Goal: Transaction & Acquisition: Download file/media

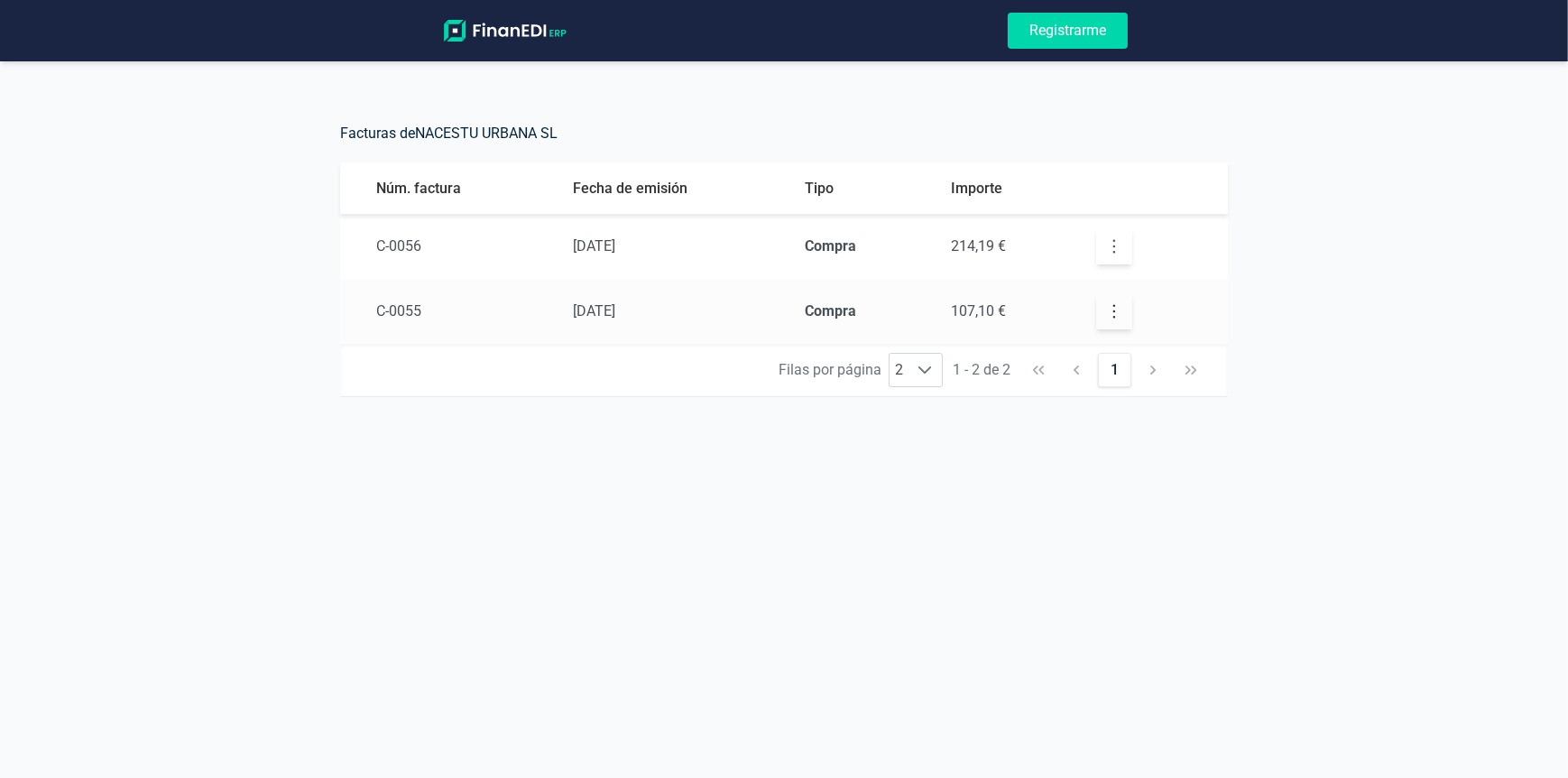
click at [1106, 251] on icon "button" at bounding box center [1114, 245] width 18 height 18
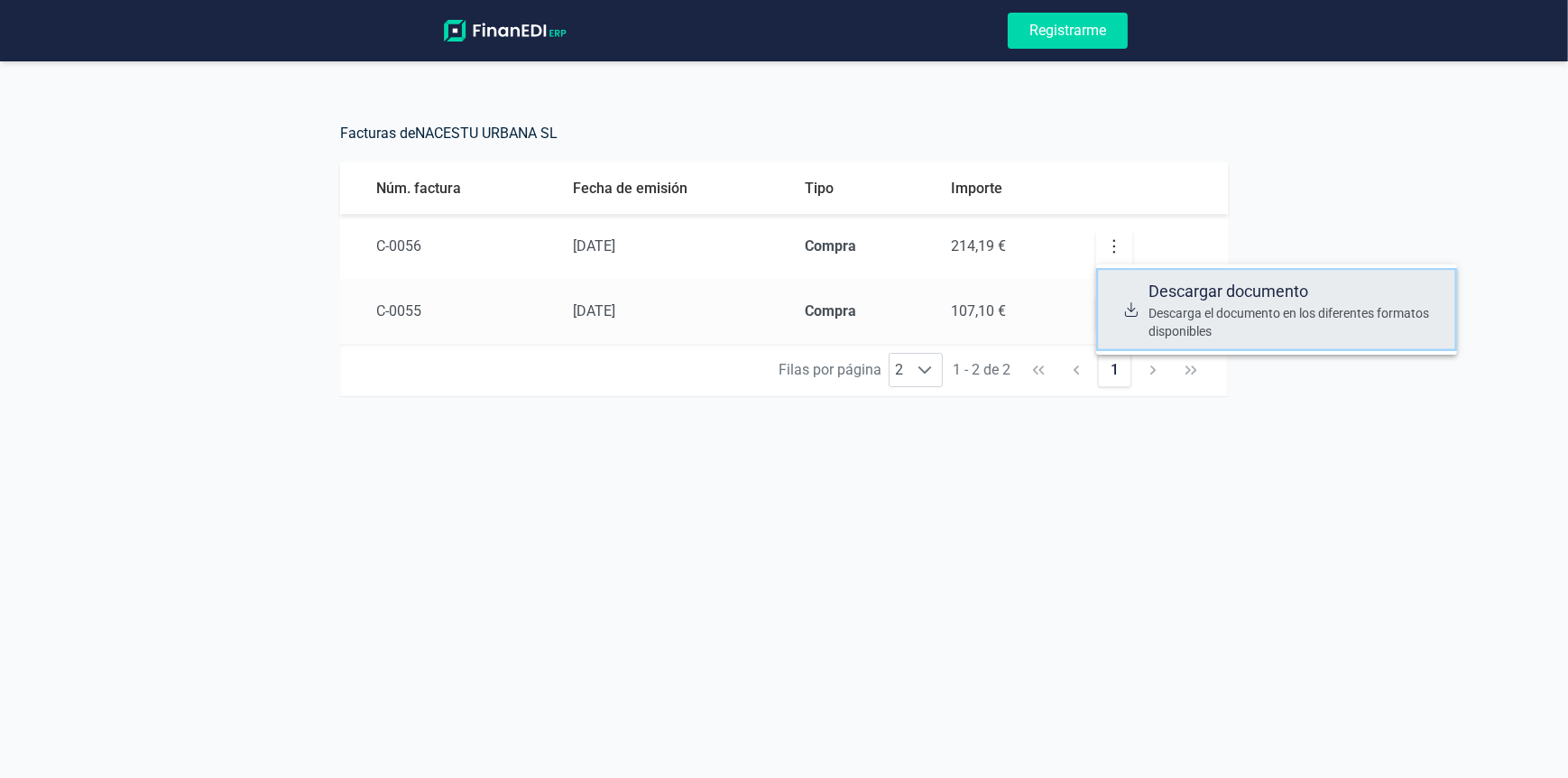
click at [1160, 294] on span "Descargar documento" at bounding box center [1296, 291] width 294 height 25
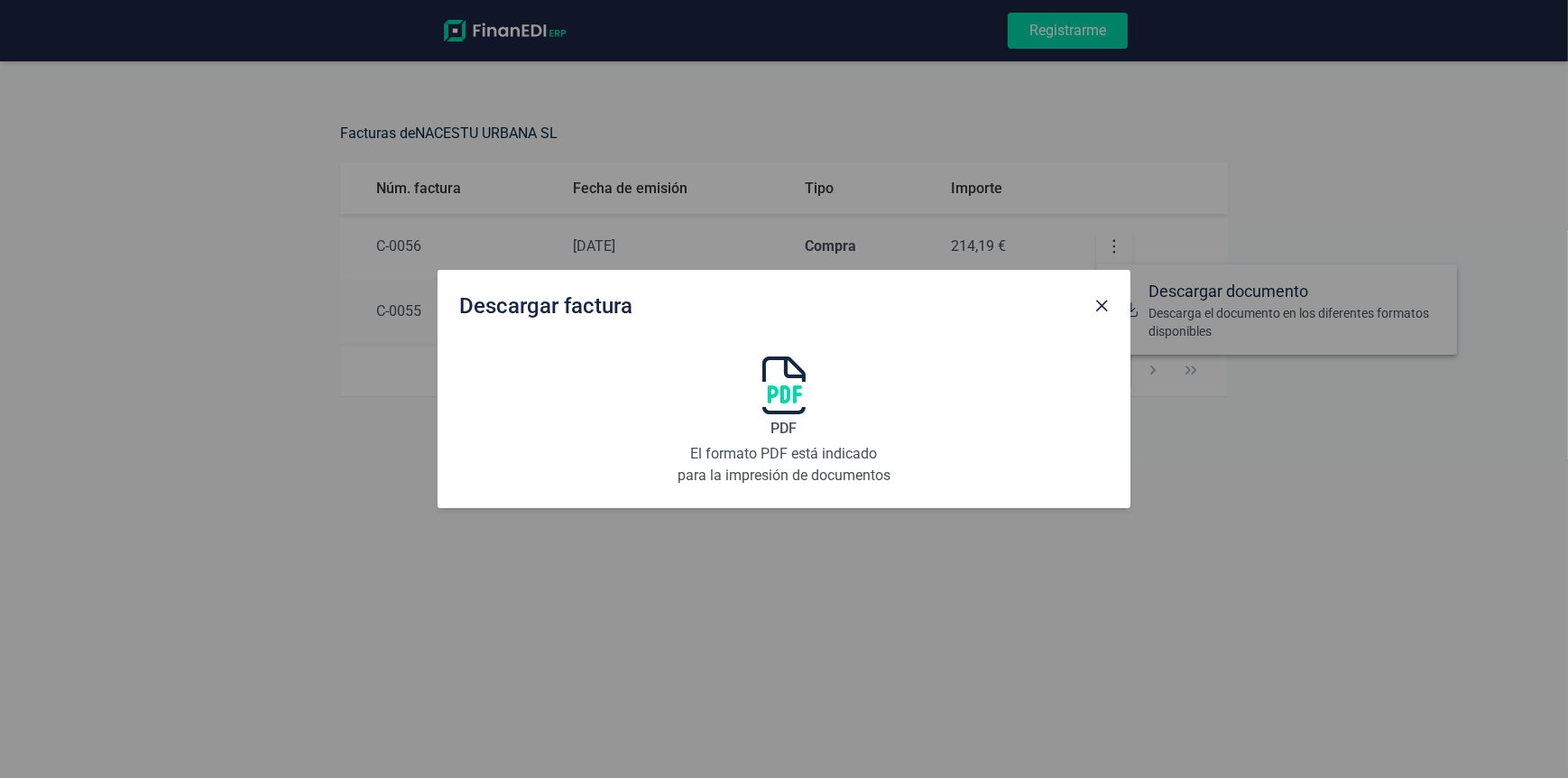
click at [784, 458] on p "El formato PDF está indicado para la impresión de documentos" at bounding box center [784, 465] width 217 height 44
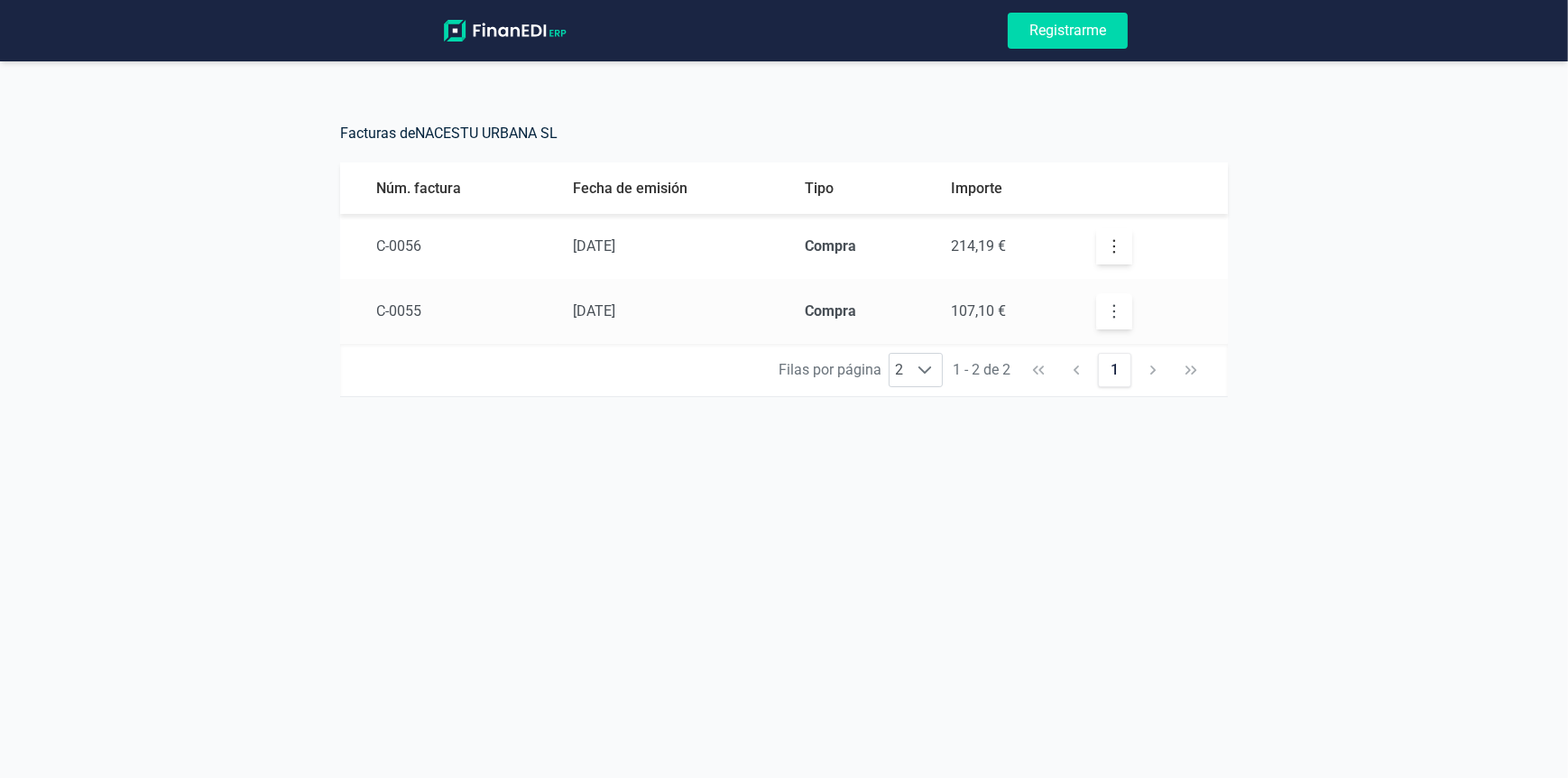
click at [1110, 311] on icon "button" at bounding box center [1114, 310] width 18 height 18
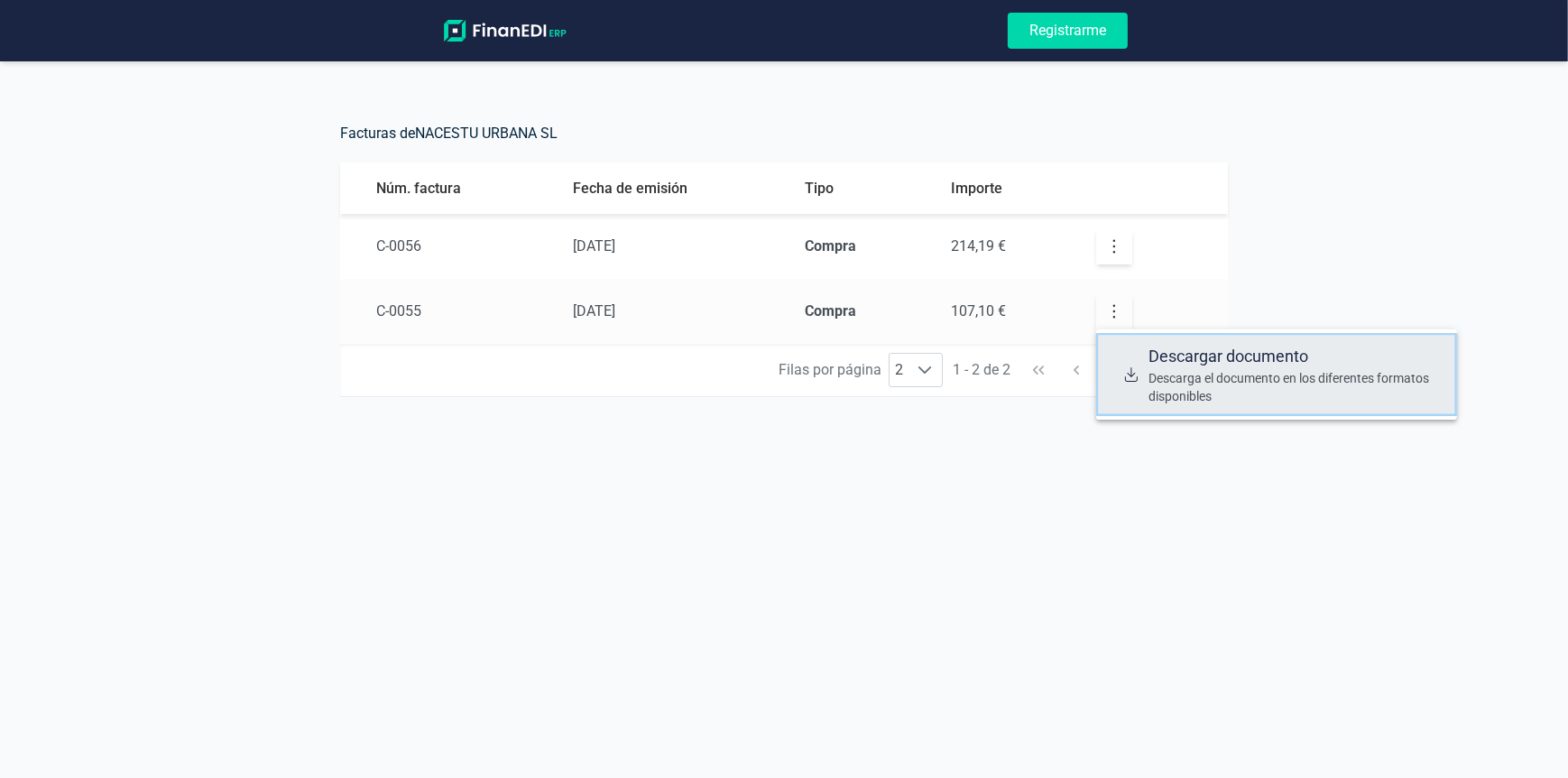
click at [1158, 354] on span "Descargar documento" at bounding box center [1296, 356] width 294 height 25
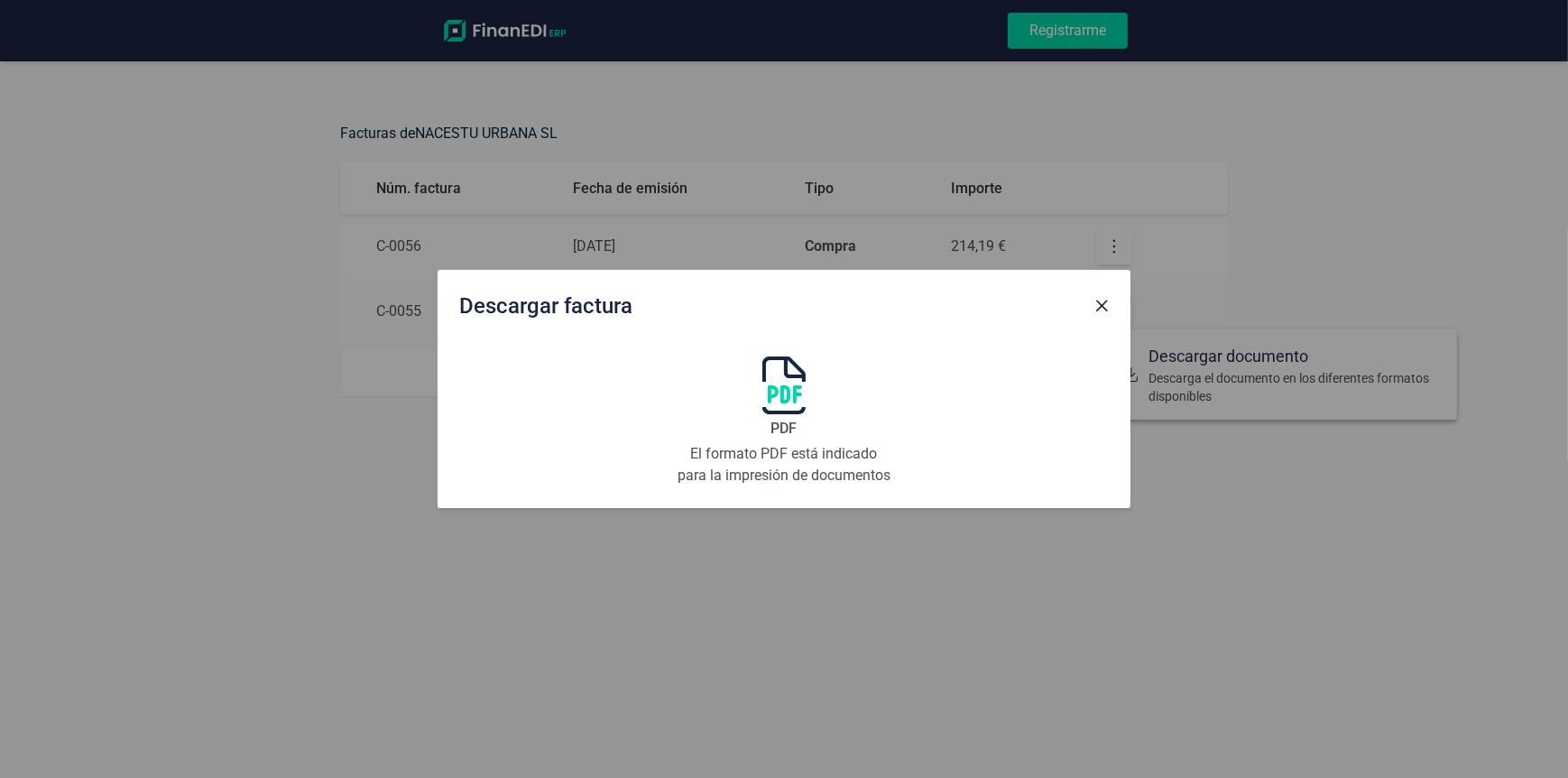
click at [815, 450] on p "El formato PDF está indicado para la impresión de documentos" at bounding box center [784, 465] width 217 height 44
click at [798, 420] on div "PDF El formato PDF está indicado para la impresión de documentos" at bounding box center [784, 421] width 217 height 130
